Goal: Transaction & Acquisition: Purchase product/service

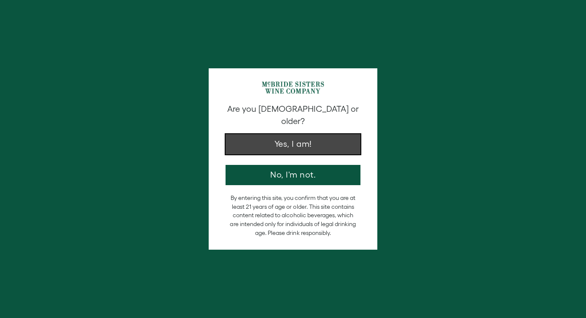
click at [305, 136] on button "Yes, I am!" at bounding box center [292, 144] width 135 height 20
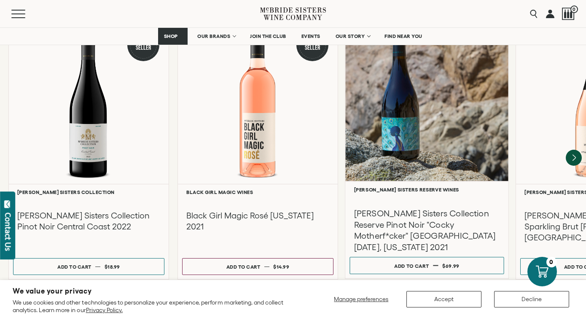
scroll to position [1179, 0]
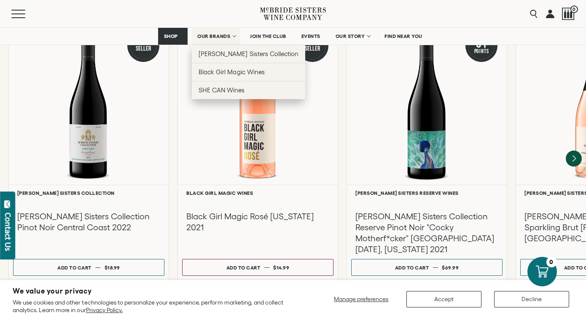
click at [230, 36] on link "OUR BRANDS" at bounding box center [216, 36] width 48 height 17
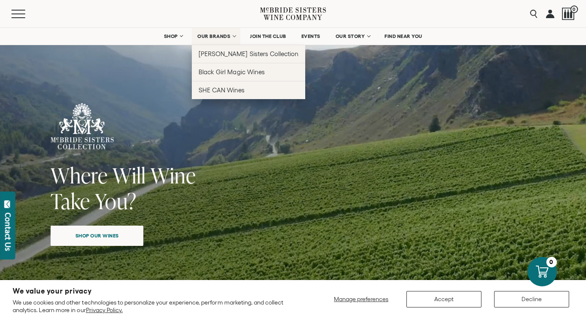
click at [229, 35] on span "OUR BRANDS" at bounding box center [213, 36] width 33 height 6
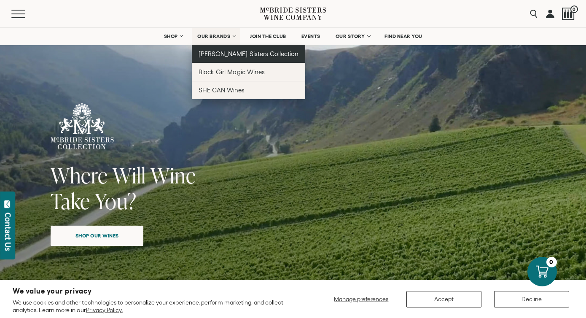
click at [222, 48] on link "[PERSON_NAME] Sisters Collection" at bounding box center [248, 54] width 113 height 18
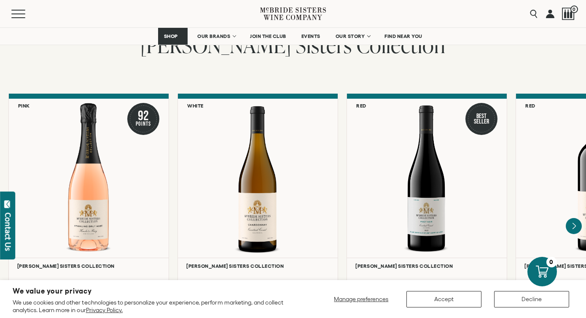
scroll to position [671, 0]
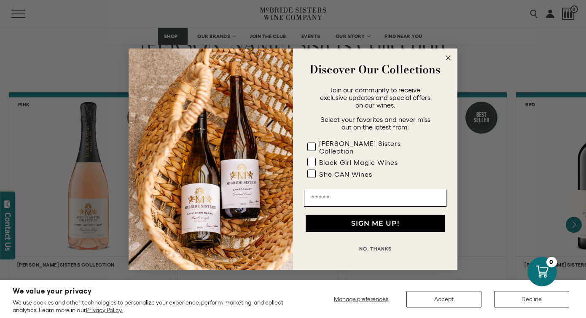
click at [447, 60] on icon "Close dialog" at bounding box center [448, 58] width 4 height 4
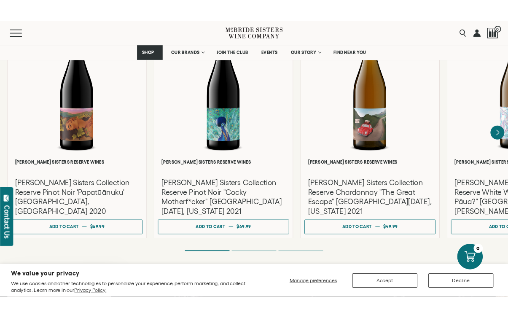
scroll to position [1487, 0]
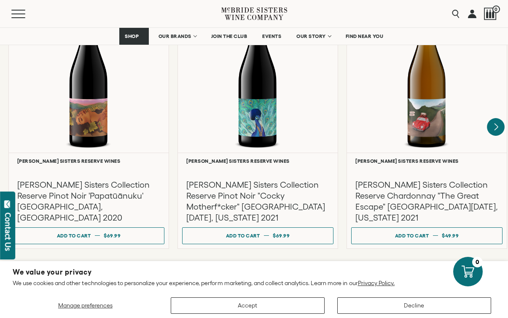
click at [496, 118] on icon "Next" at bounding box center [496, 127] width 18 height 18
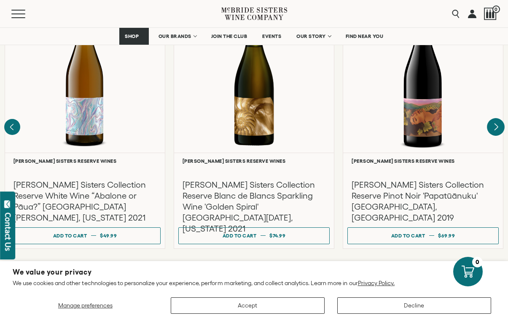
click at [496, 118] on icon "Next" at bounding box center [496, 127] width 18 height 18
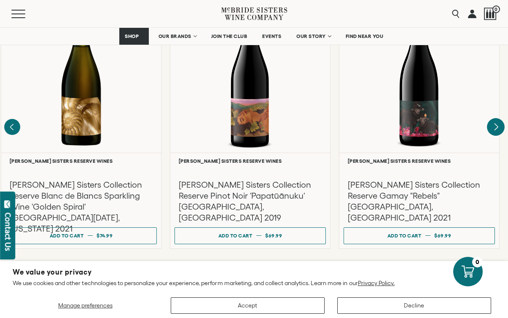
click at [0, 0] on div at bounding box center [0, 0] width 0 height 0
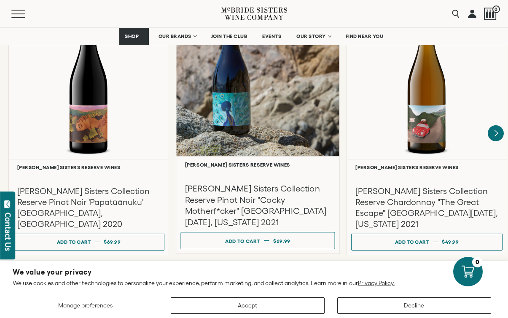
scroll to position [1484, 0]
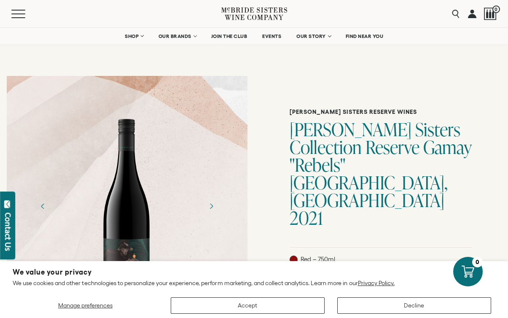
scroll to position [0, 0]
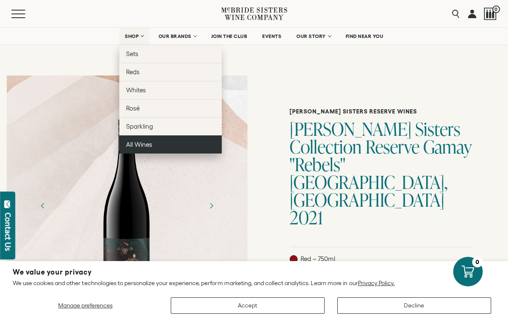
click at [141, 142] on span "All Wines" at bounding box center [139, 144] width 26 height 7
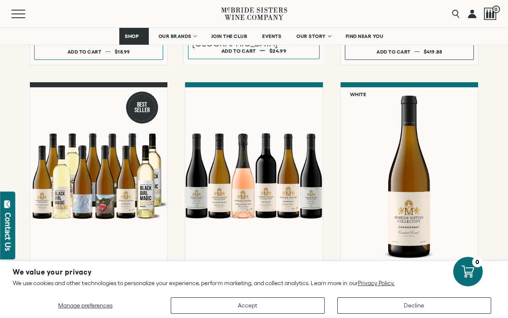
scroll to position [580, 0]
